Goal: Transaction & Acquisition: Purchase product/service

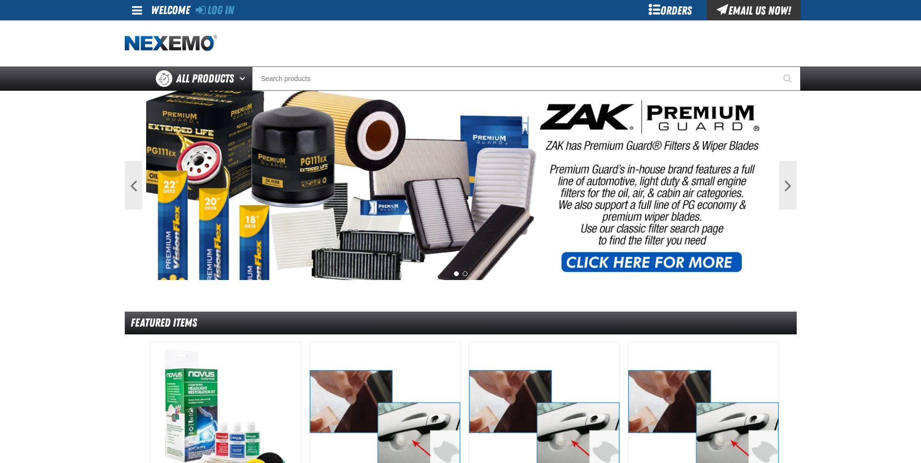
click at [670, 13] on div "Orders" at bounding box center [670, 10] width 73 height 20
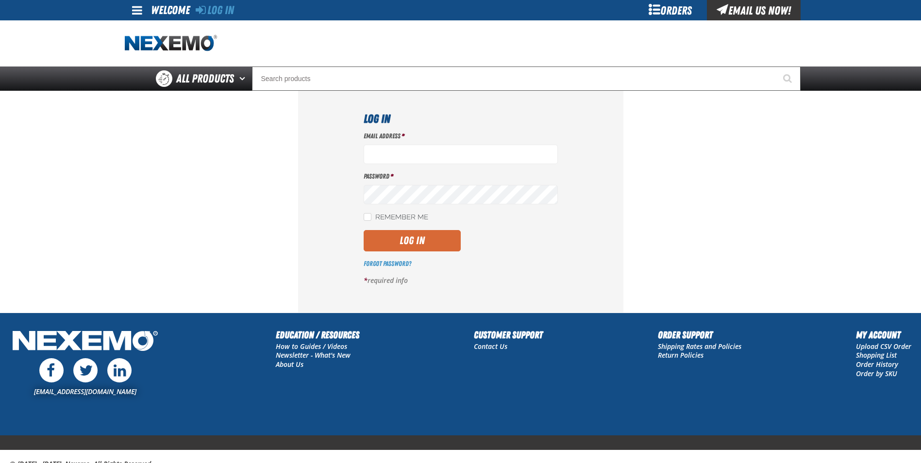
type input "[EMAIL_ADDRESS][DOMAIN_NAME]"
click at [437, 241] on button "Log In" at bounding box center [412, 240] width 97 height 21
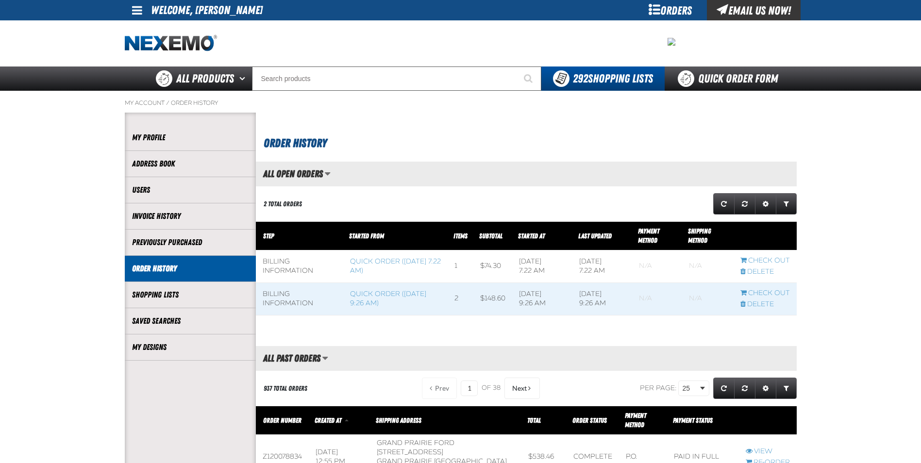
scroll to position [0, 0]
click at [726, 81] on link "Quick Order Form" at bounding box center [731, 79] width 132 height 24
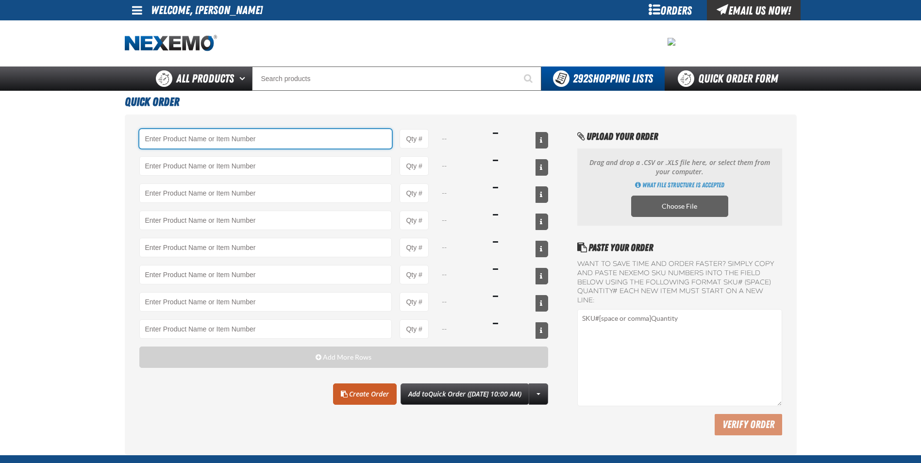
click at [231, 142] on input "Product" at bounding box center [265, 138] width 253 height 19
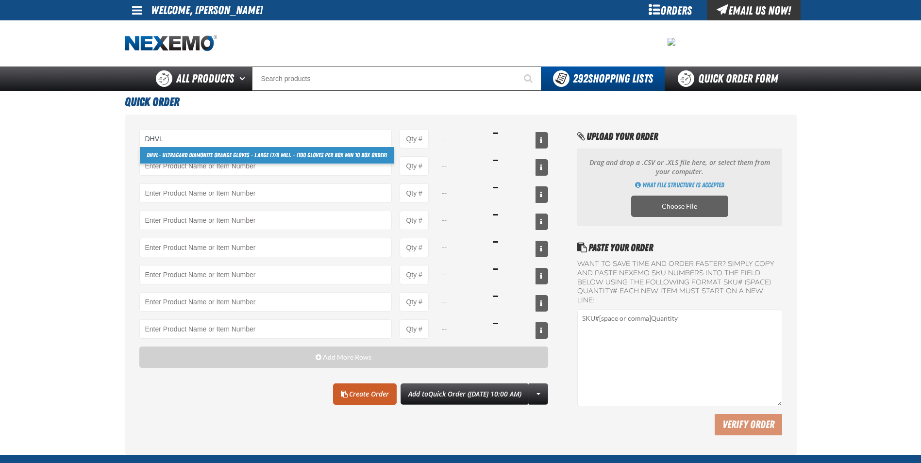
click at [249, 153] on link "DHVL - Ultragard Diamonite Orange Gloves - Large (7/8 mil). - (100 gloves per b…" at bounding box center [267, 155] width 254 height 17
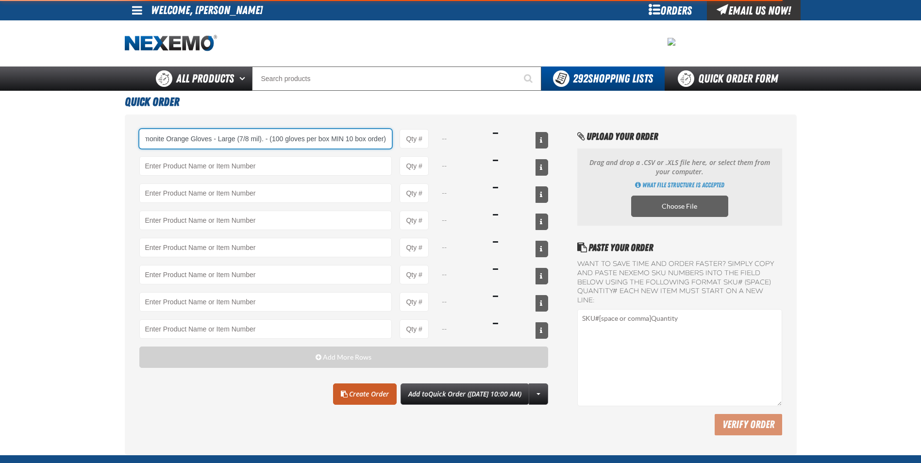
type input "DHVL - Ultragard Diamonite Orange Gloves - Large (7/8 mil). - (100 gloves per b…"
type input "1"
select select "box"
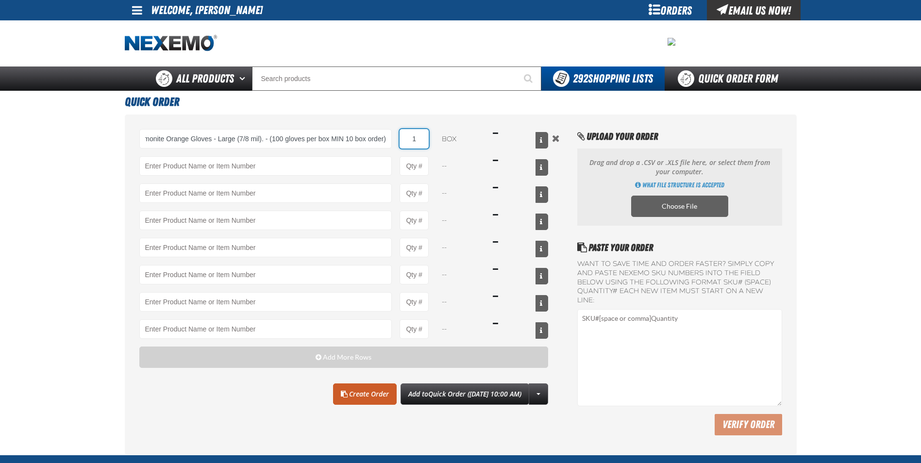
scroll to position [0, 0]
click at [418, 133] on input "1" at bounding box center [414, 138] width 29 height 19
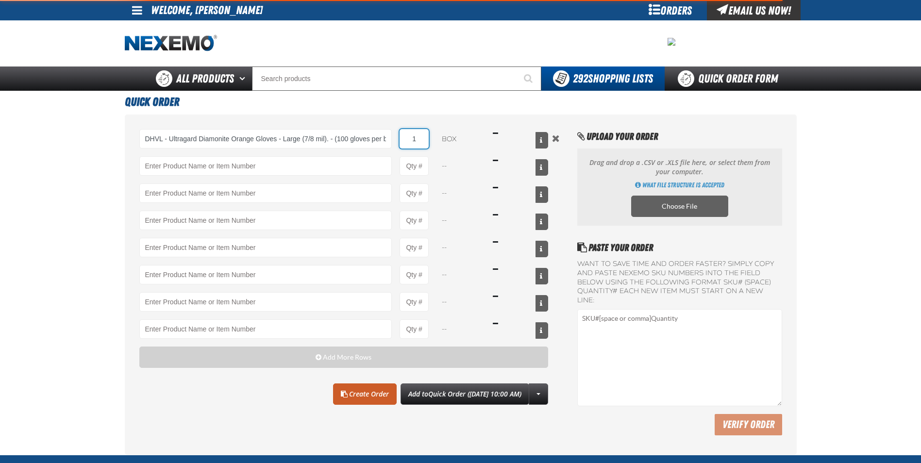
type input "DHVL - Ultragard Diamonite Orange Gloves - Large (7/8 mil). - (100 gloves per b…"
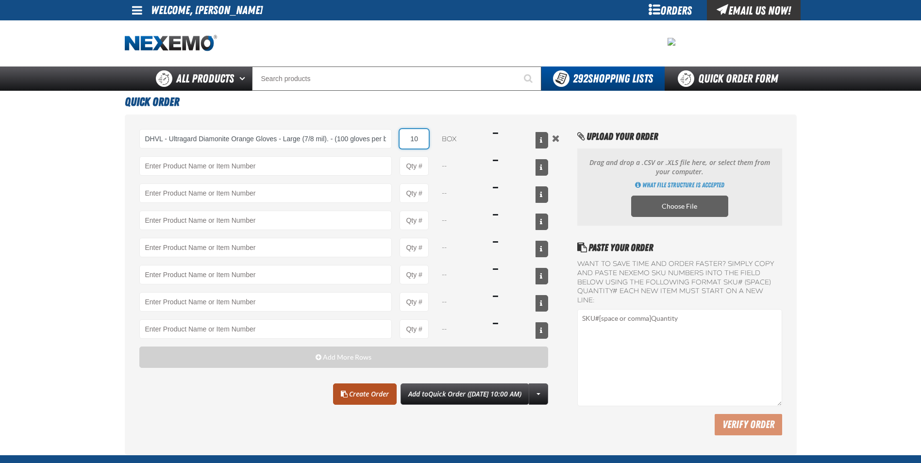
type input "10"
click at [354, 395] on link "Create Order" at bounding box center [365, 394] width 64 height 21
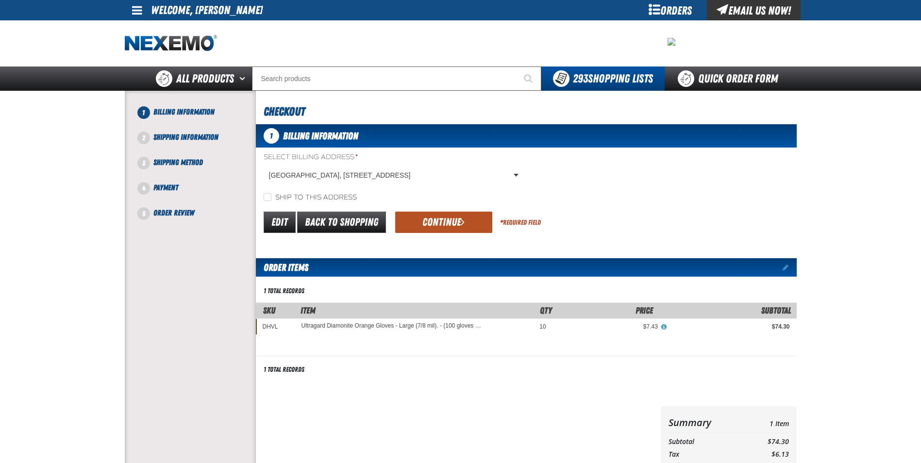
click at [426, 220] on button "Continue" at bounding box center [443, 222] width 97 height 21
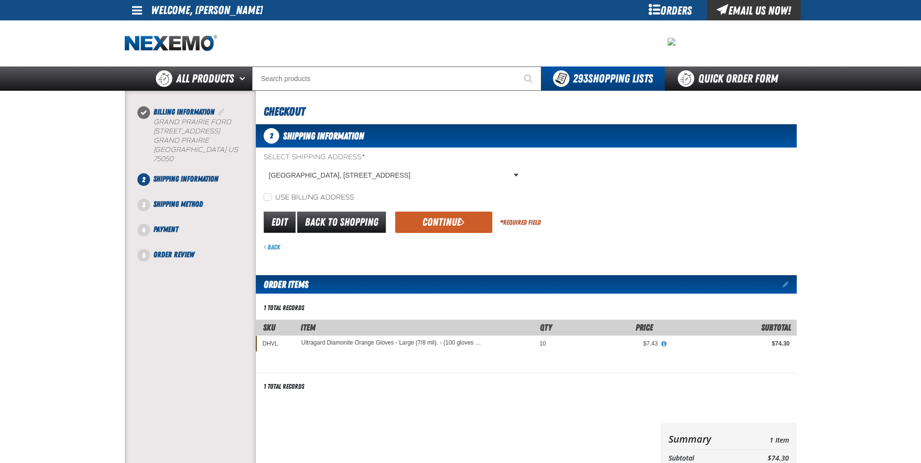
click at [426, 220] on button "Continue" at bounding box center [443, 222] width 97 height 21
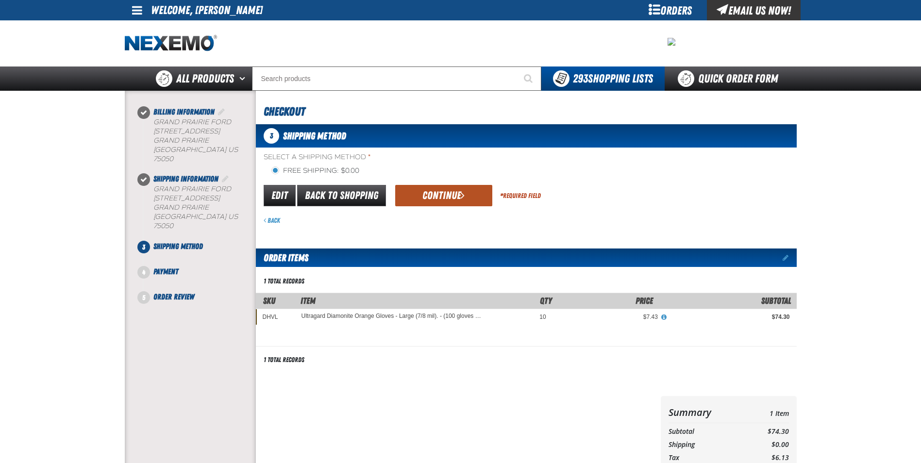
click at [427, 188] on button "Continue" at bounding box center [443, 195] width 97 height 21
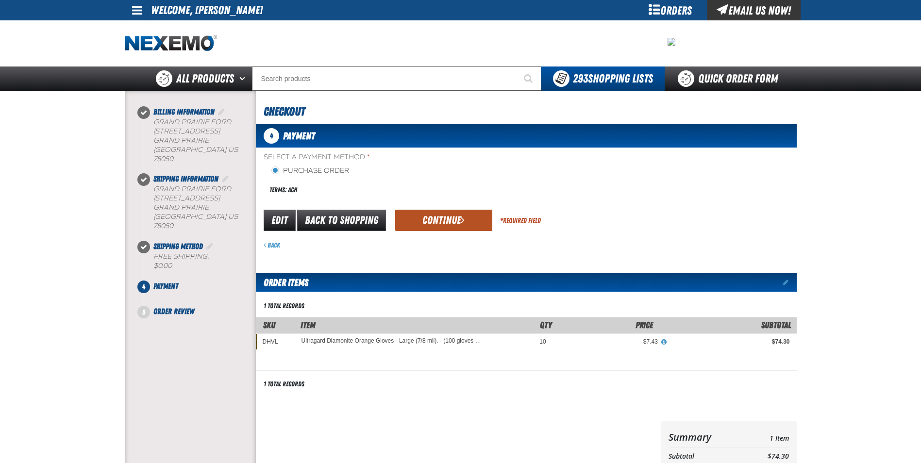
click at [437, 216] on button "Continue" at bounding box center [443, 220] width 97 height 21
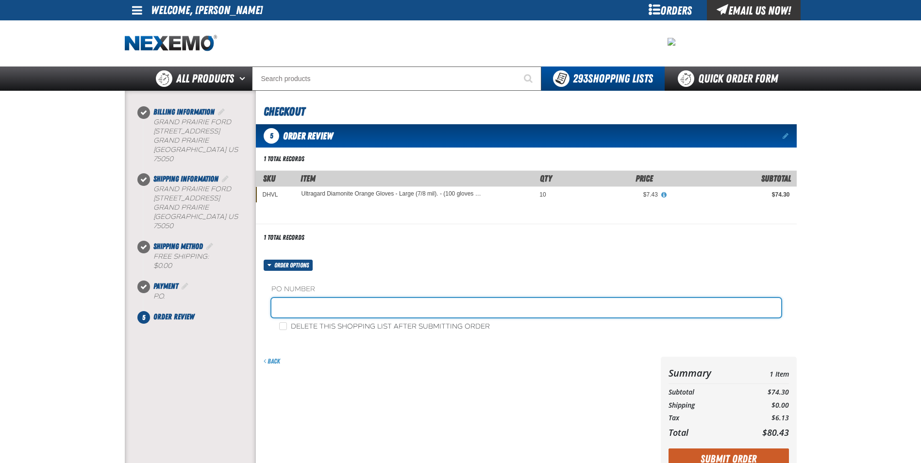
click at [377, 303] on input "text" at bounding box center [526, 307] width 510 height 19
type input "0911JR"
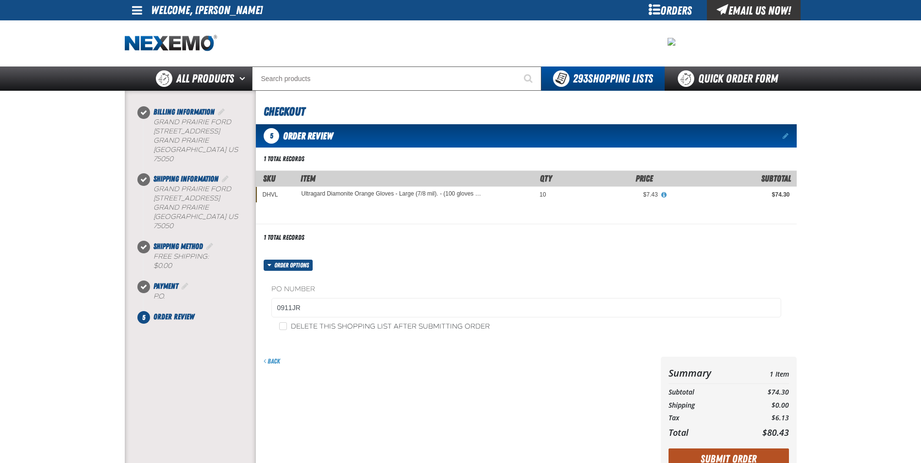
click at [717, 458] on button "Submit Order" at bounding box center [728, 459] width 120 height 21
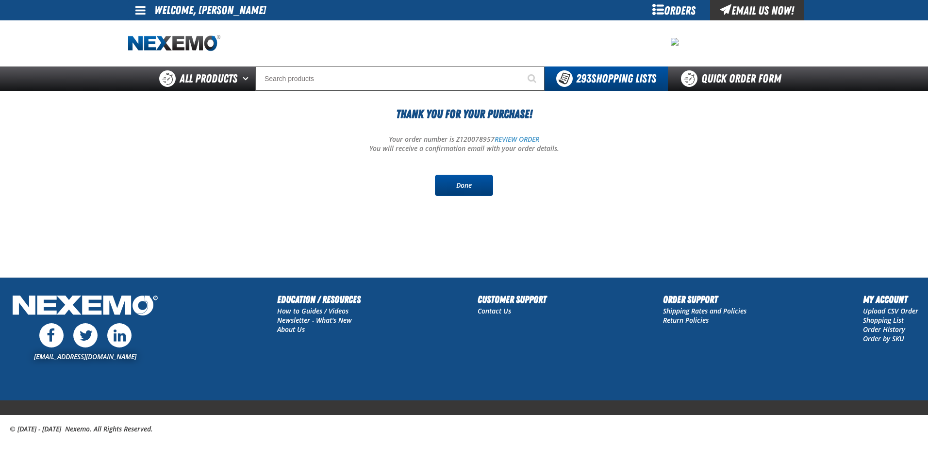
click at [470, 182] on link "Done" at bounding box center [464, 185] width 58 height 21
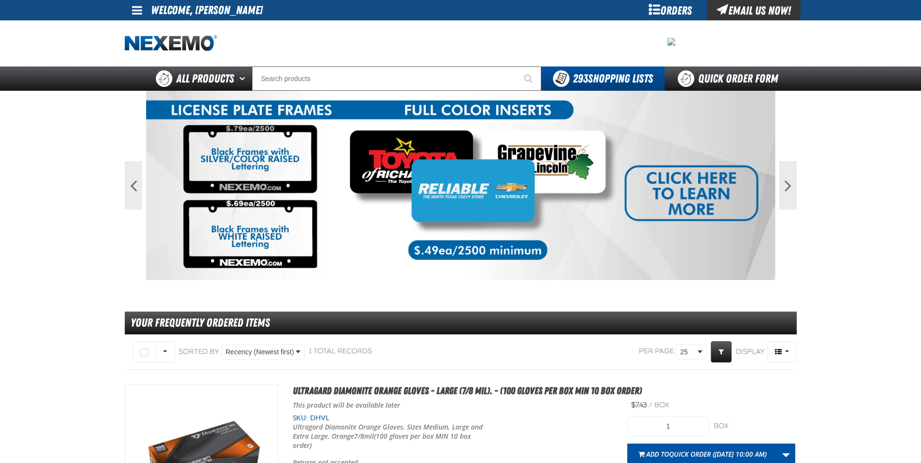
click at [681, 9] on div "Orders" at bounding box center [670, 10] width 73 height 20
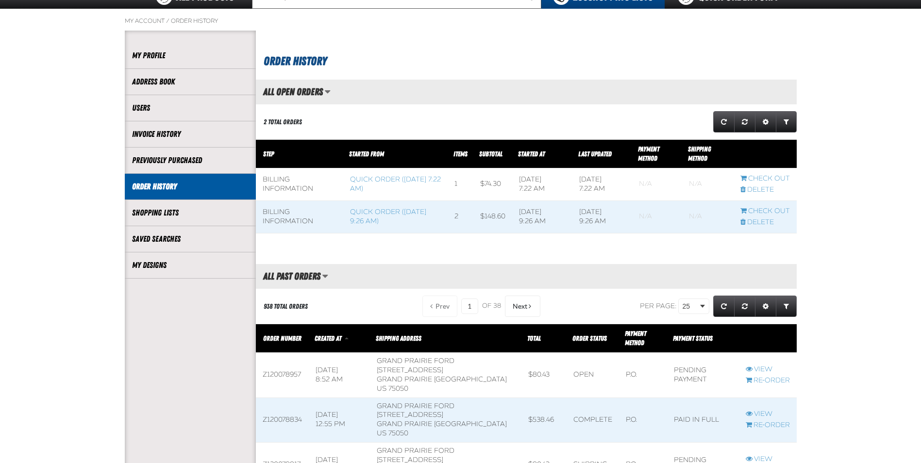
scroll to position [243, 0]
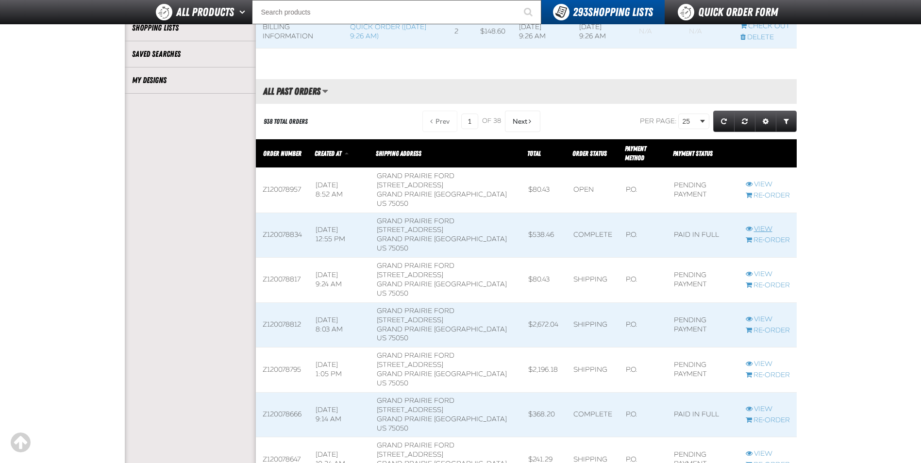
click at [759, 225] on link "View" at bounding box center [768, 229] width 44 height 9
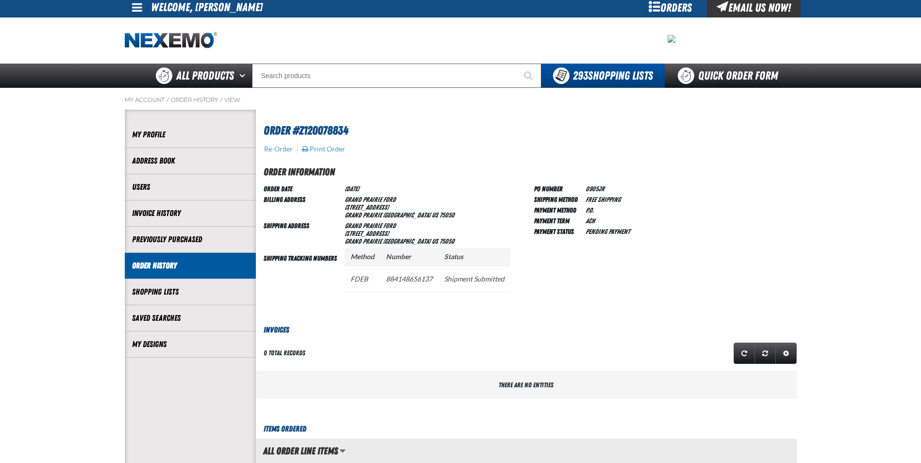
scroll to position [291, 0]
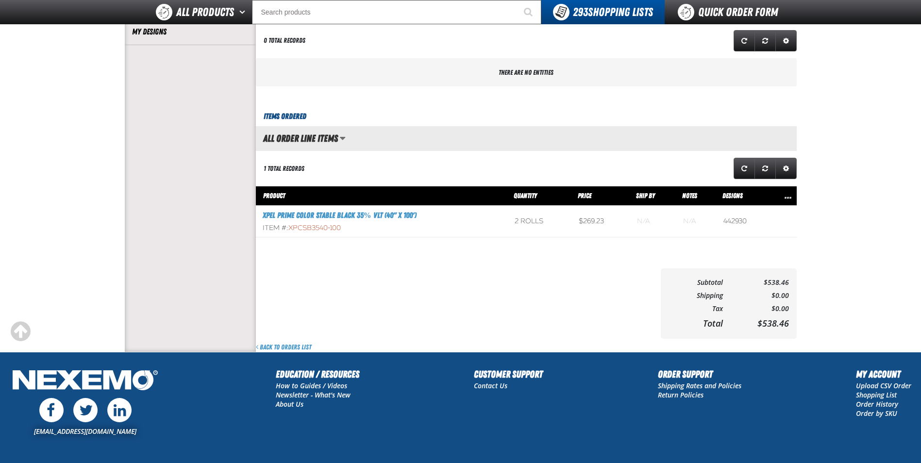
drag, startPoint x: 363, startPoint y: 229, endPoint x: 288, endPoint y: 226, distance: 75.3
click at [288, 226] on div "Item #: XPCSB3540-100" at bounding box center [382, 228] width 239 height 9
drag, startPoint x: 288, startPoint y: 226, endPoint x: 302, endPoint y: 227, distance: 14.1
copy div "XPCSB3540-100"
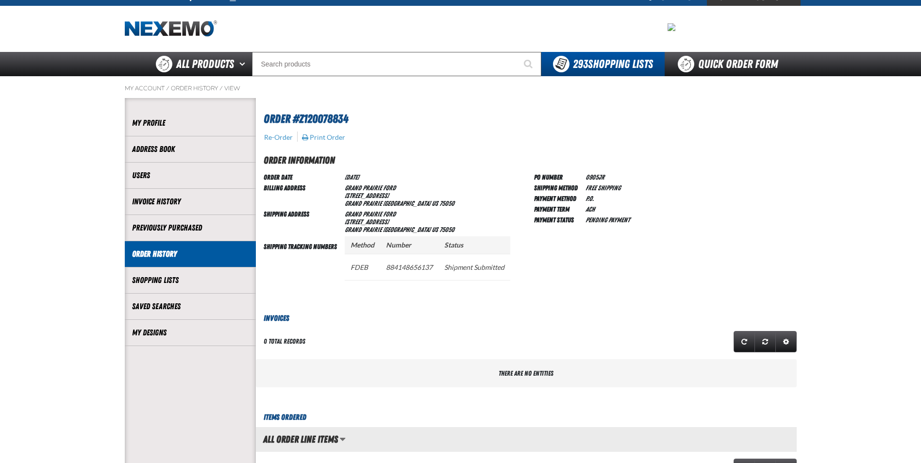
scroll to position [0, 0]
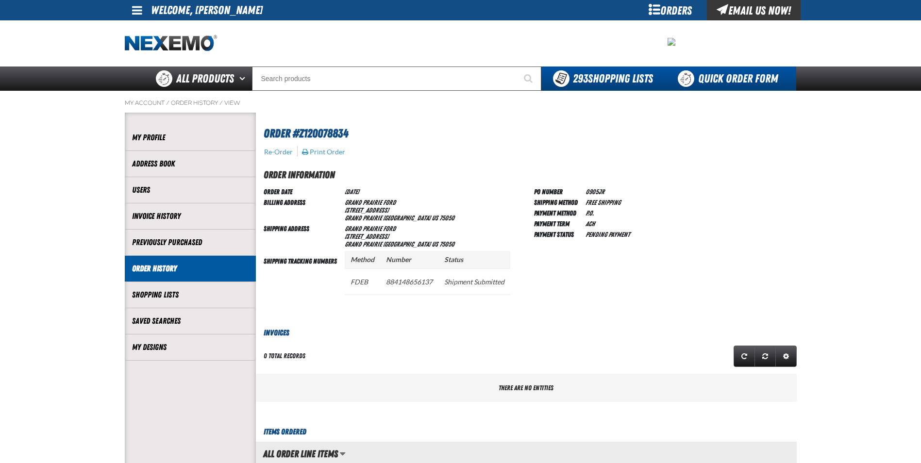
click at [748, 79] on link "Quick Order Form" at bounding box center [731, 79] width 132 height 24
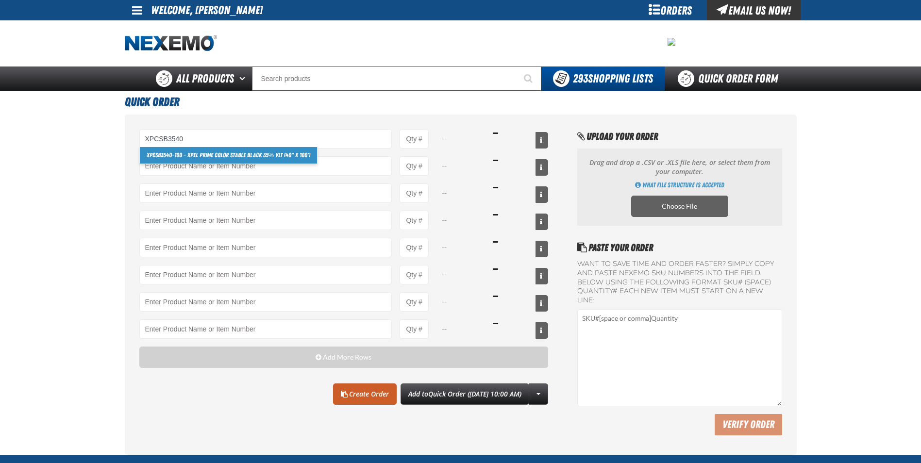
click at [217, 152] on link "XPCSB3540-100 - XPEL PRIME Color Stable Black 35% VLT (40" x 100')" at bounding box center [229, 155] width 178 height 17
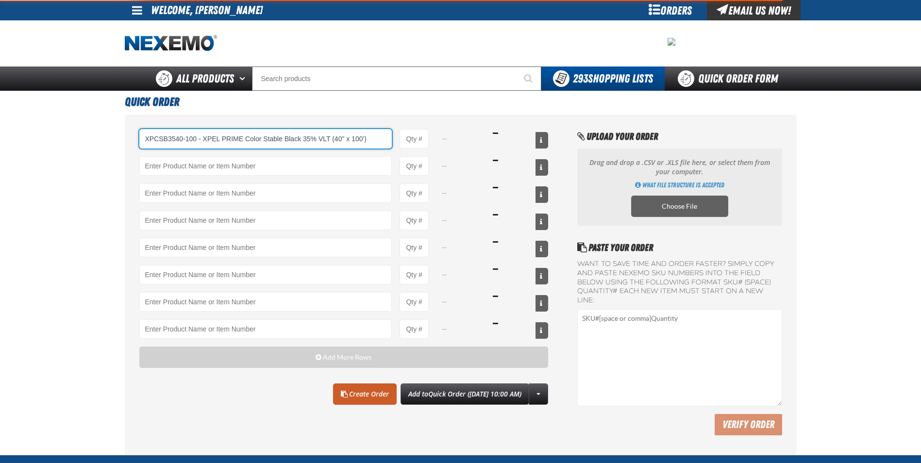
type input "XPCSB3540-100 - XPEL PRIME Color Stable Black 35% VLT (40&quot; x 100&#x27;)"
type input "1"
select select "roll"
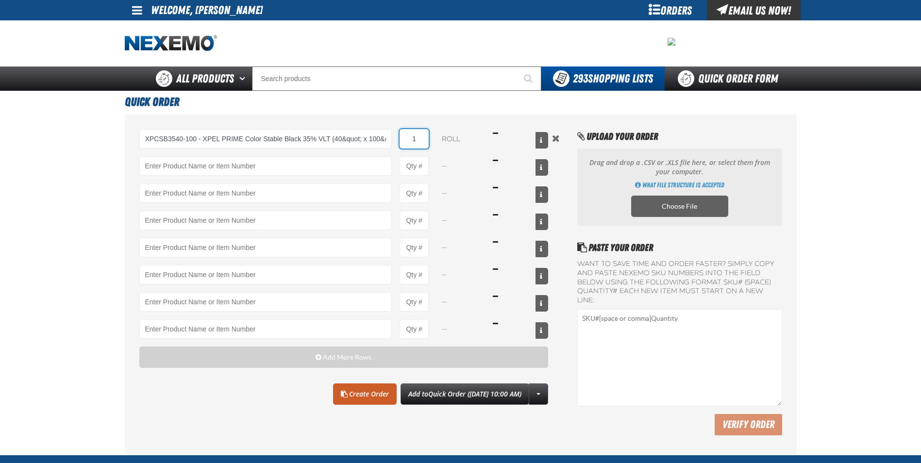
click at [417, 140] on input "1" at bounding box center [414, 138] width 29 height 19
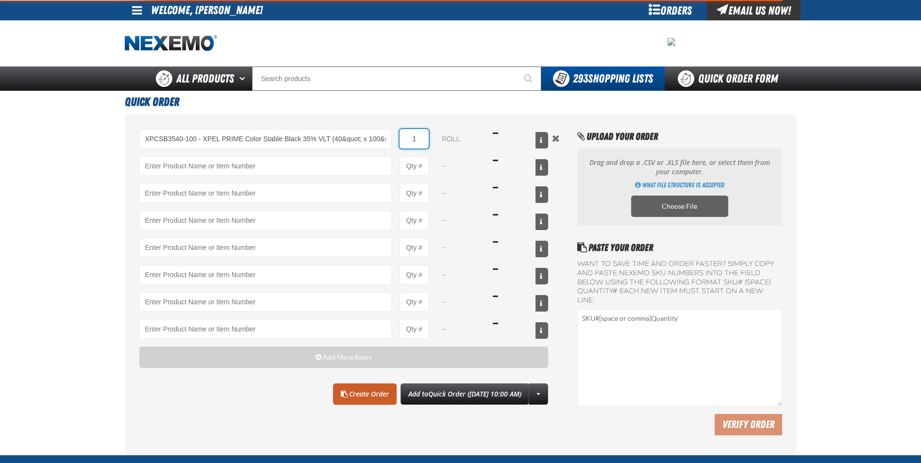
type input "XPCSB3540-100 - XPEL PRIME Color Stable Black 35% VLT (40&quot; x 100&#x27;)"
click at [417, 140] on input "1" at bounding box center [414, 138] width 29 height 19
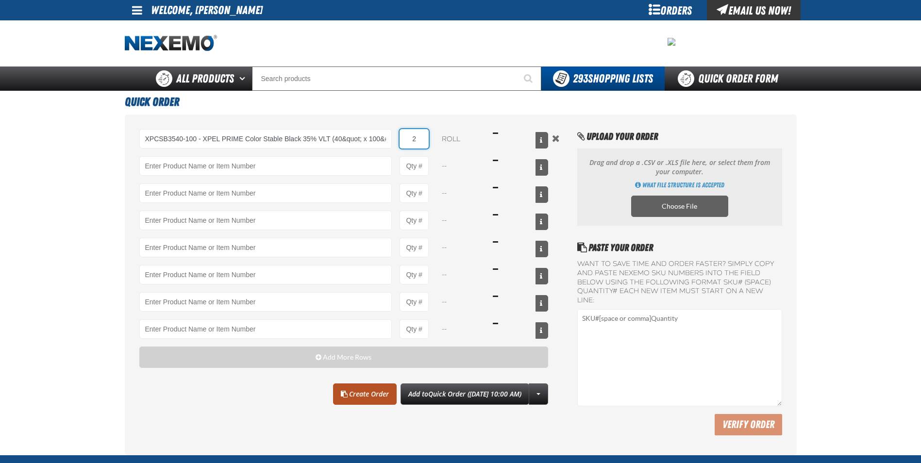
type input "2"
click at [364, 399] on link "Create Order" at bounding box center [365, 394] width 64 height 21
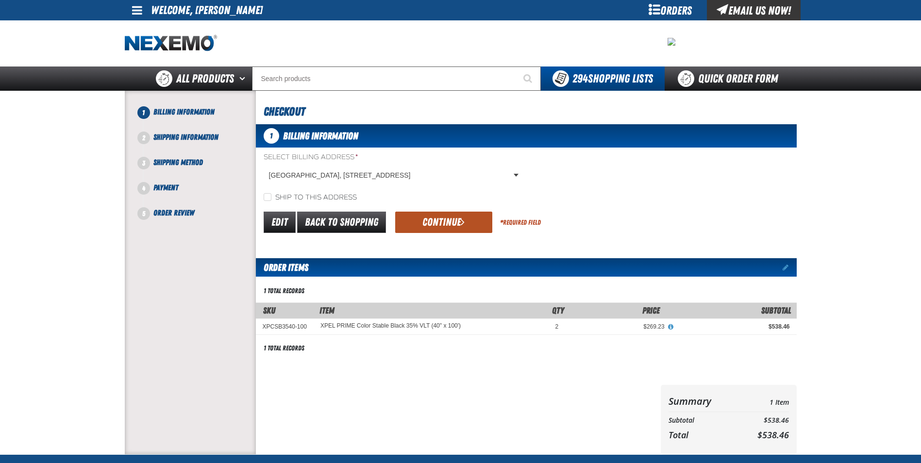
click at [444, 217] on button "Continue" at bounding box center [443, 222] width 97 height 21
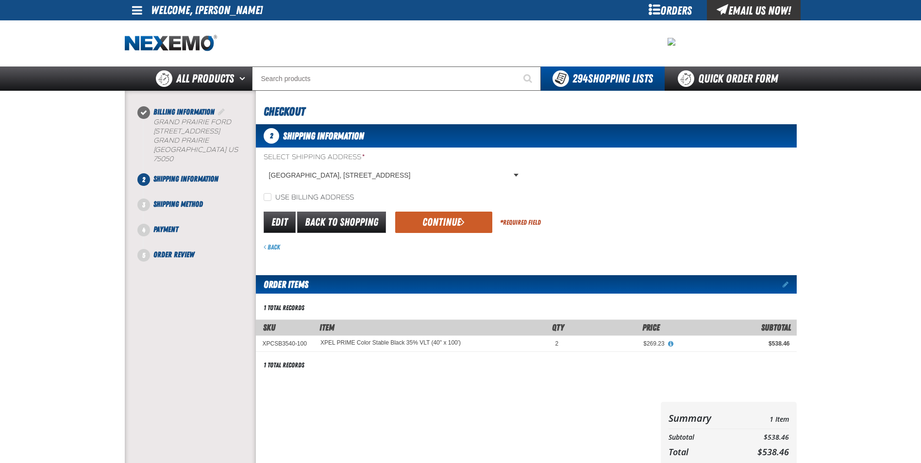
click at [444, 217] on button "Continue" at bounding box center [443, 222] width 97 height 21
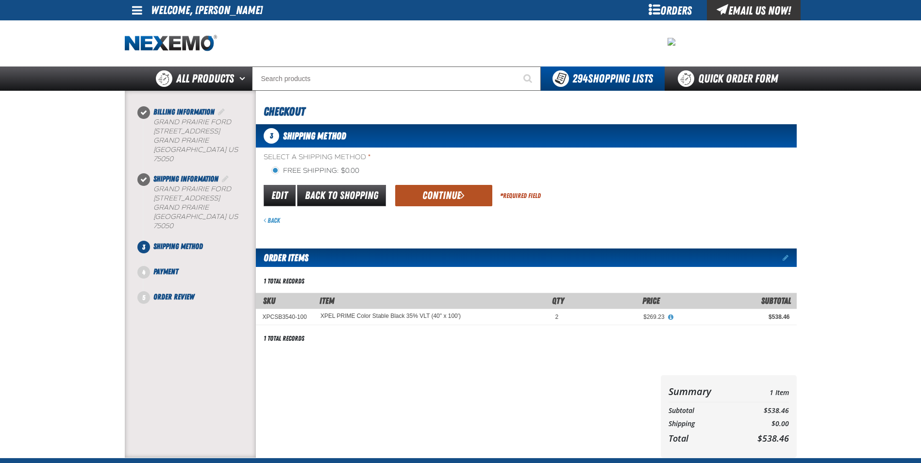
click at [448, 192] on button "Continue" at bounding box center [443, 195] width 97 height 21
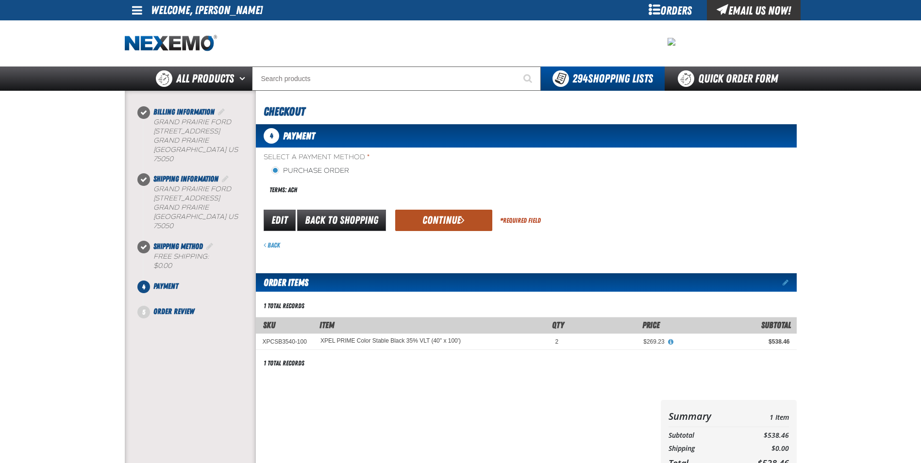
click at [451, 219] on button "Continue" at bounding box center [443, 220] width 97 height 21
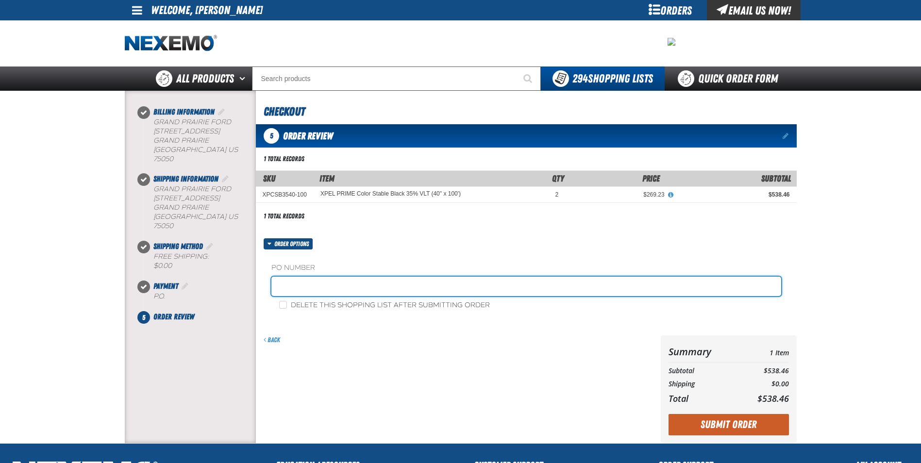
click at [492, 281] on input "text" at bounding box center [526, 286] width 510 height 19
type input "0911JR"
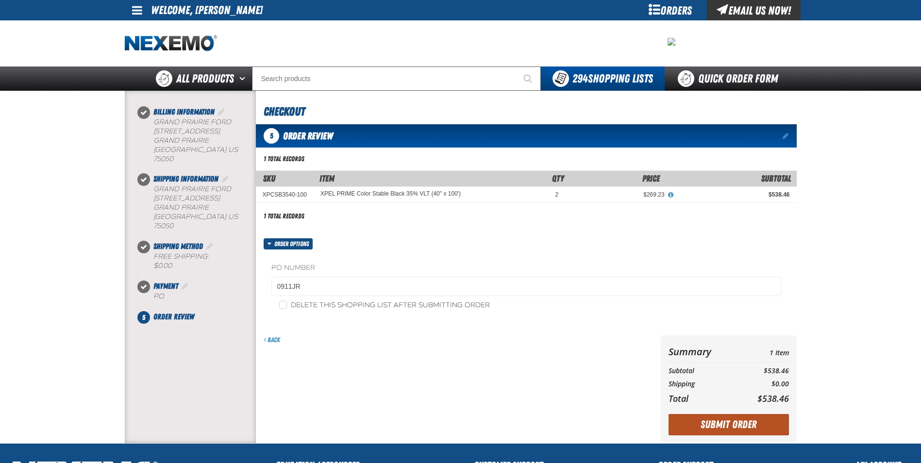
click at [747, 420] on button "Submit Order" at bounding box center [728, 424] width 120 height 21
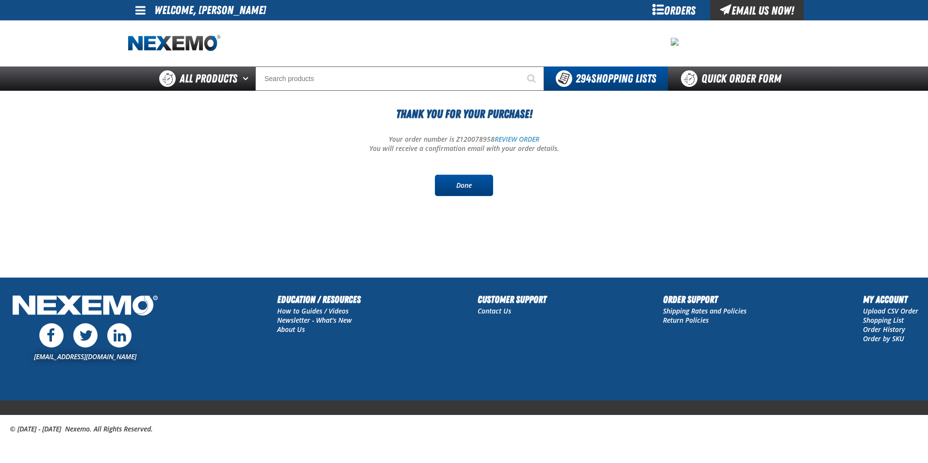
click at [468, 185] on link "Done" at bounding box center [464, 185] width 58 height 21
